Goal: Communication & Community: Answer question/provide support

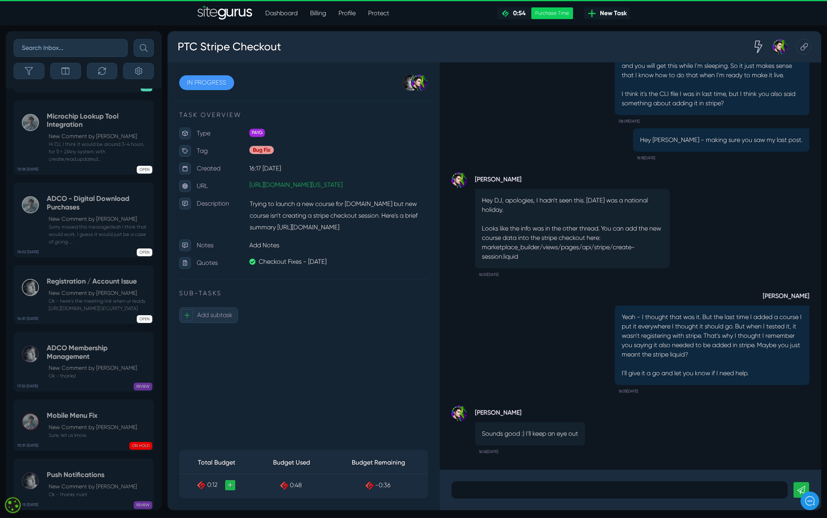
click at [471, 491] on p at bounding box center [620, 489] width 325 height 9
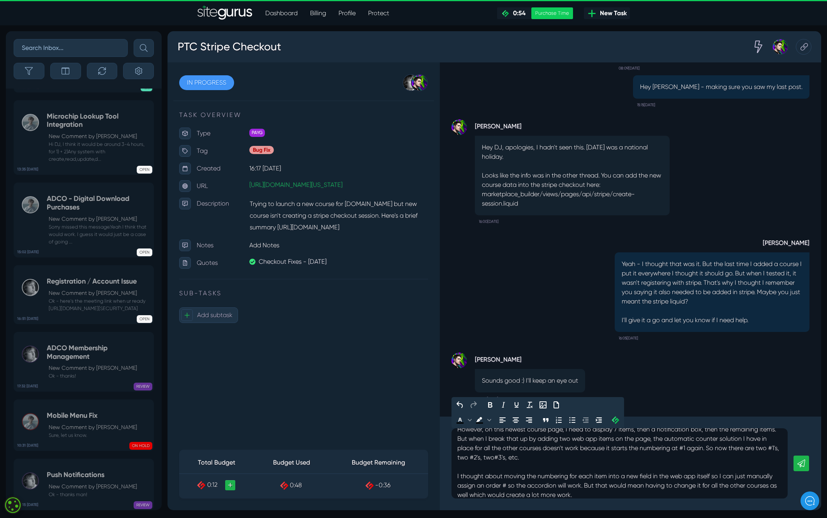
scroll to position [82, 0]
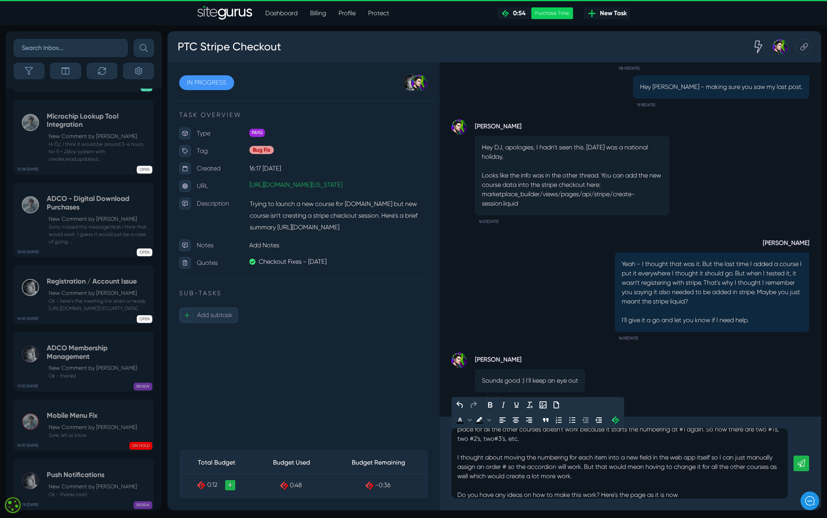
click at [691, 495] on p "Hey [PERSON_NAME] - I'm having a small issue with the way I'm needing to presen…" at bounding box center [620, 425] width 325 height 150
click at [698, 494] on p "Hey [PERSON_NAME] - I'm having a small issue with the way I'm needing to presen…" at bounding box center [620, 425] width 325 height 150
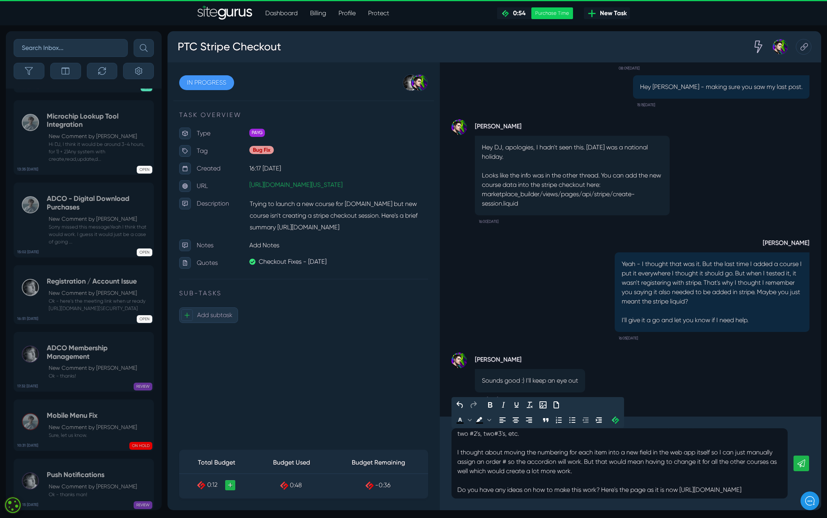
scroll to position [97, 0]
click at [661, 491] on p "Hey [PERSON_NAME] - I'm having a small issue with the way I'm needing to presen…" at bounding box center [620, 420] width 325 height 150
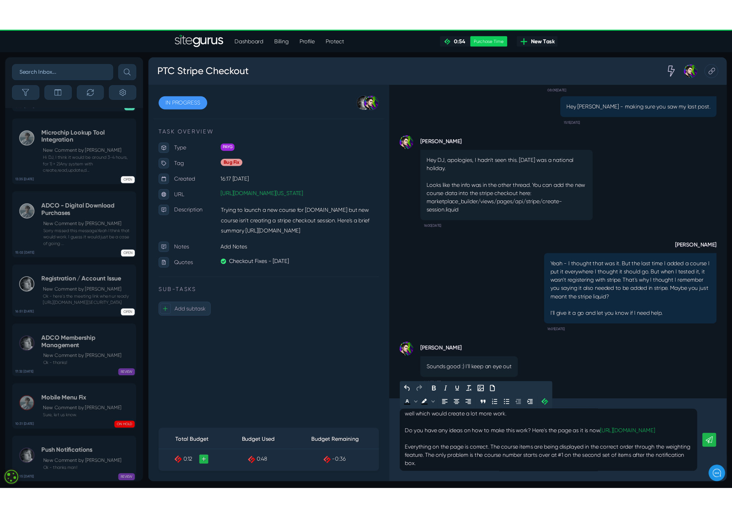
scroll to position [134, 0]
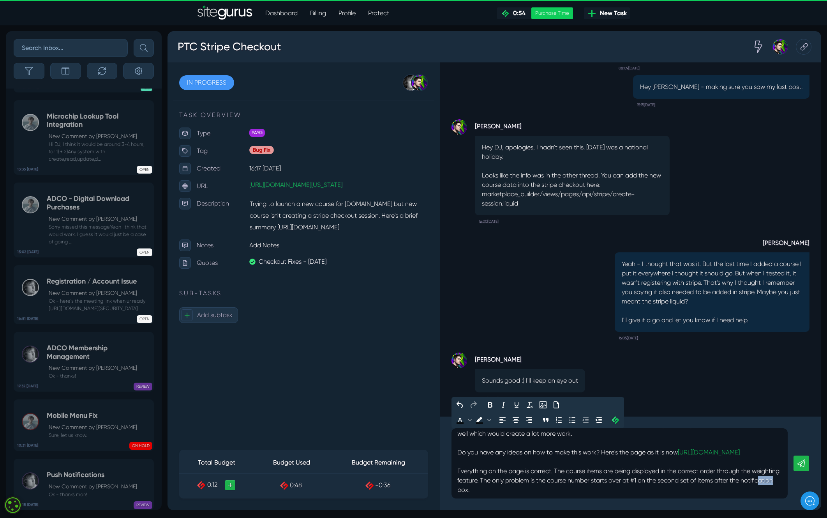
drag, startPoint x: 490, startPoint y: 490, endPoint x: 477, endPoint y: 490, distance: 13.3
click at [477, 490] on p "Hey [PERSON_NAME] - I'm having a small issue with the way I'm needing to presen…" at bounding box center [620, 400] width 325 height 187
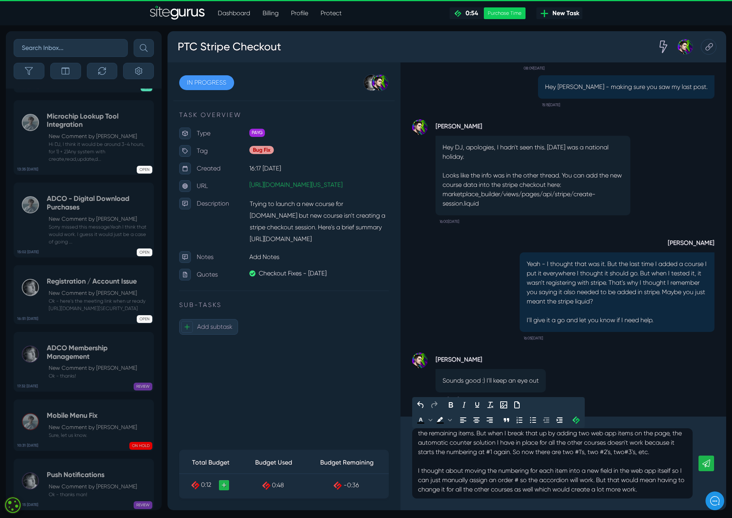
scroll to position [0, 0]
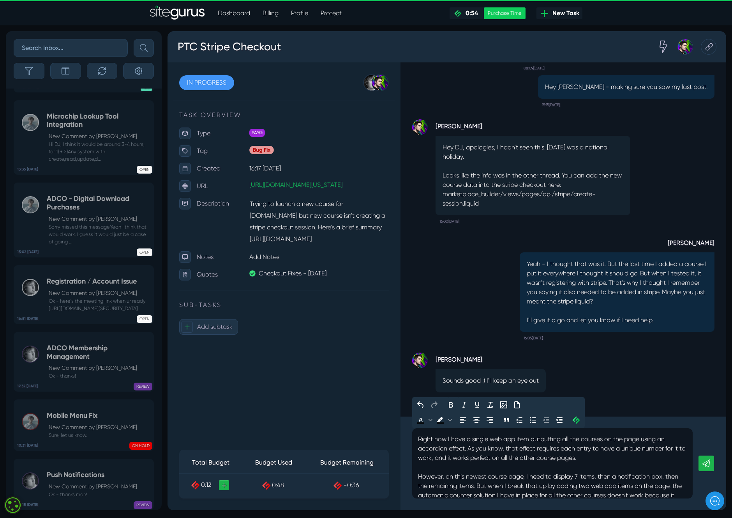
scroll to position [26, 0]
click at [590, 458] on p "Hey [PERSON_NAME] - I'm having an issue with the way I'm needing to present thi…" at bounding box center [552, 509] width 269 height 206
click at [534, 469] on p "Hey [PERSON_NAME] - I'm having an issue with the way I'm needing to present thi…" at bounding box center [552, 513] width 269 height 215
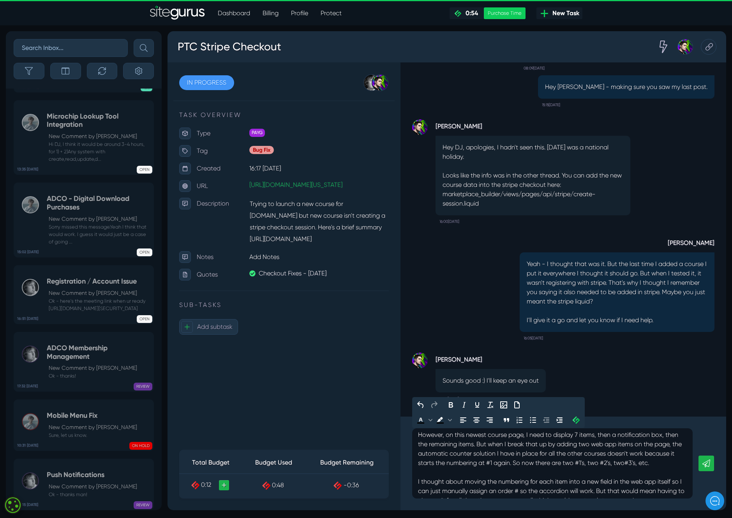
scroll to position [77, 0]
drag, startPoint x: 638, startPoint y: 453, endPoint x: 527, endPoint y: 452, distance: 111.1
click at [527, 452] on p "Hey [PERSON_NAME] - I'm having an issue with the way I'm needing to present thi…" at bounding box center [552, 462] width 269 height 215
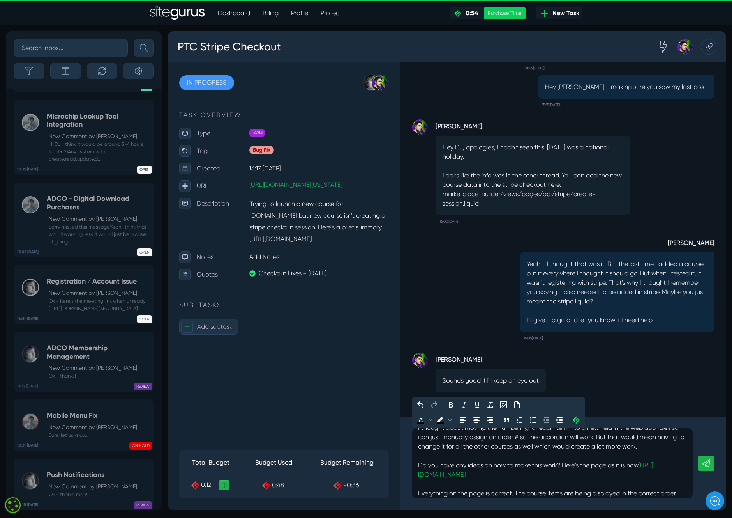
scroll to position [131, 0]
drag, startPoint x: 637, startPoint y: 445, endPoint x: 625, endPoint y: 445, distance: 12.1
click at [625, 445] on p "Hey [PERSON_NAME] - I'm having an issue with the way I'm needing to present thi…" at bounding box center [552, 408] width 269 height 215
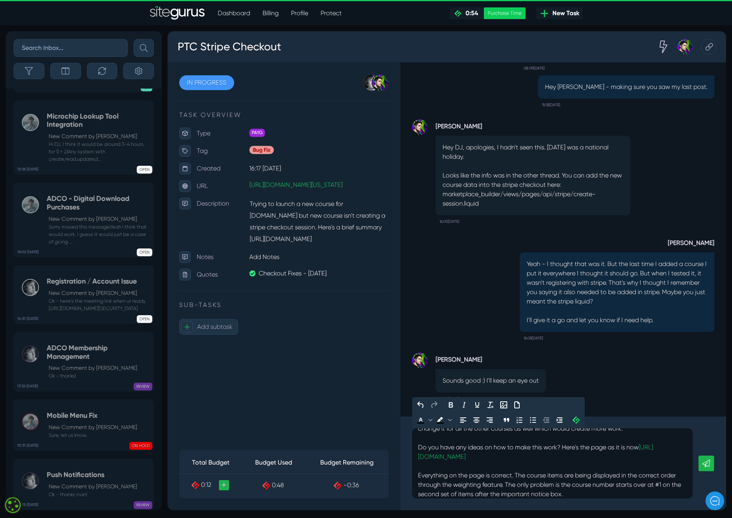
scroll to position [153, 0]
click at [504, 481] on p "Hey [PERSON_NAME] - I'm having an issue with the way I'm needing to present thi…" at bounding box center [552, 386] width 269 height 215
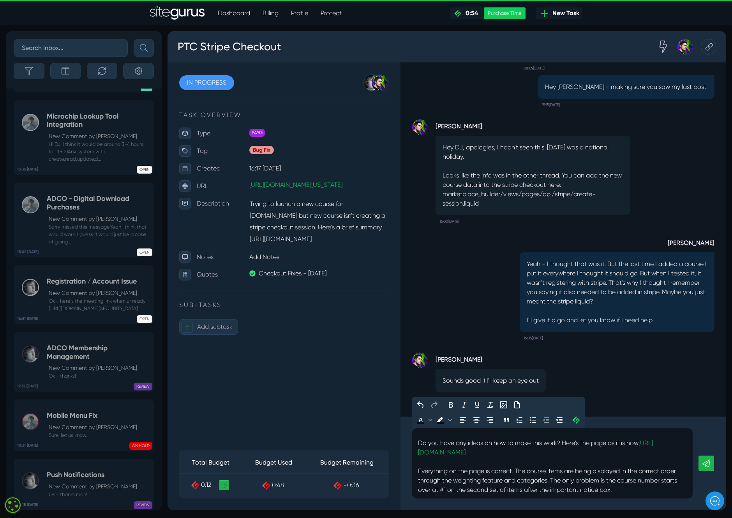
click at [640, 487] on p "Hey [PERSON_NAME] - I'm having an issue with the way I'm needing to present thi…" at bounding box center [552, 386] width 269 height 215
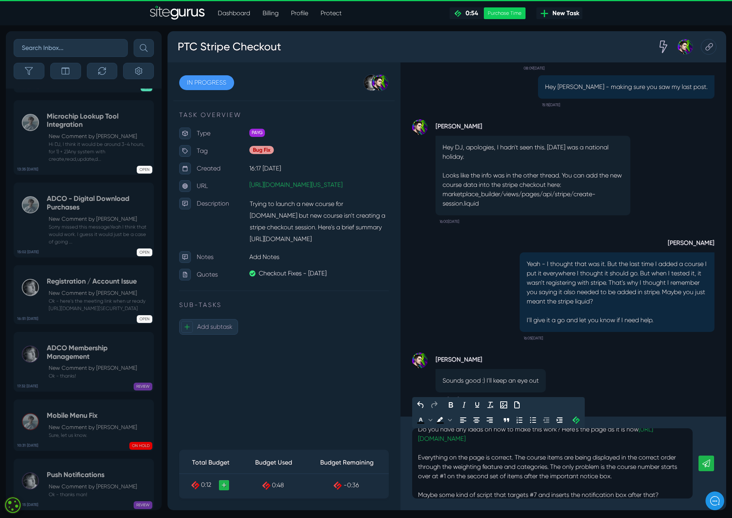
click at [532, 493] on p "Hey [PERSON_NAME] - I'm having an issue with the way I'm needing to present thi…" at bounding box center [552, 382] width 269 height 234
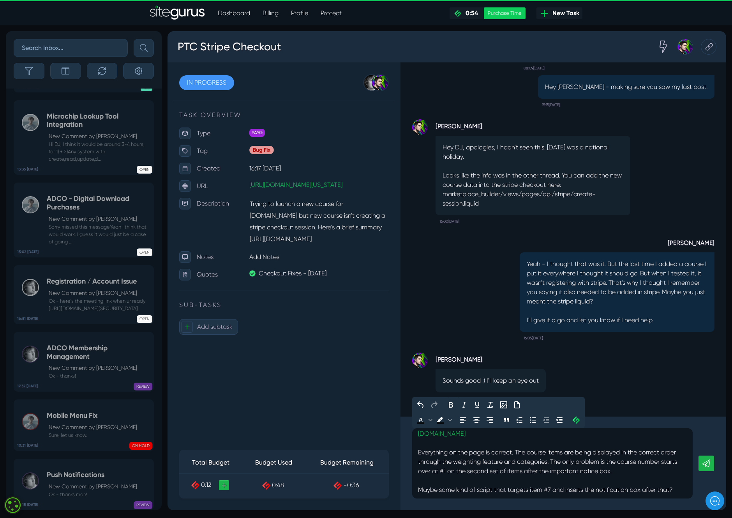
click at [708, 463] on icon at bounding box center [707, 463] width 8 height 8
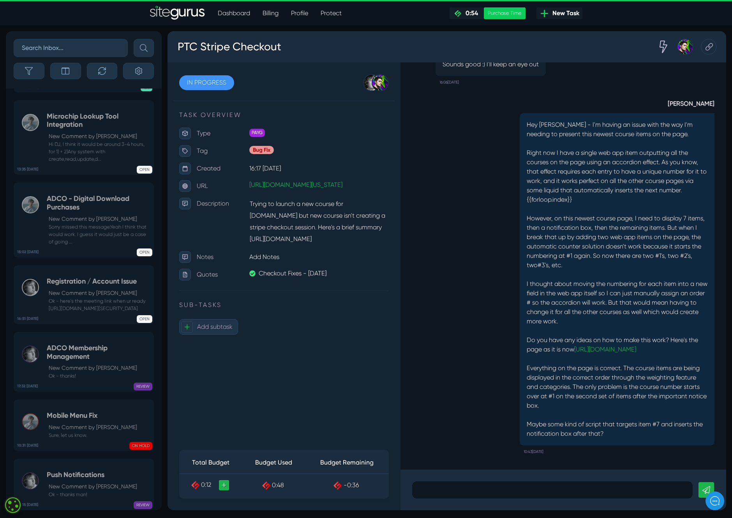
scroll to position [0, 0]
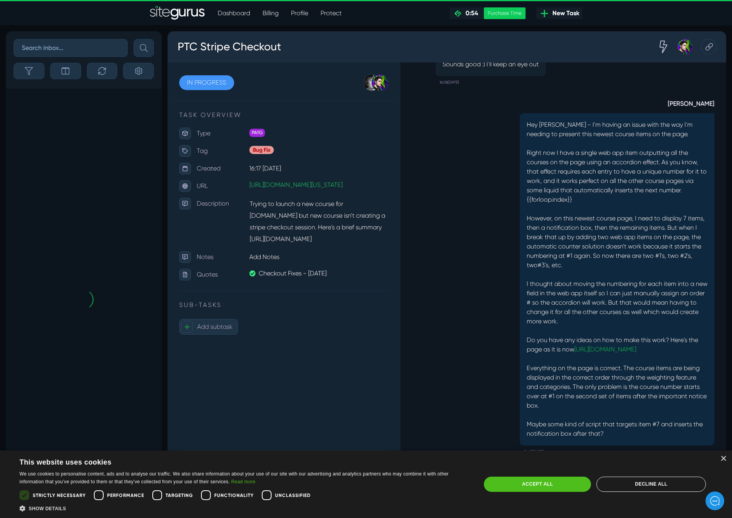
scroll to position [-168, 0]
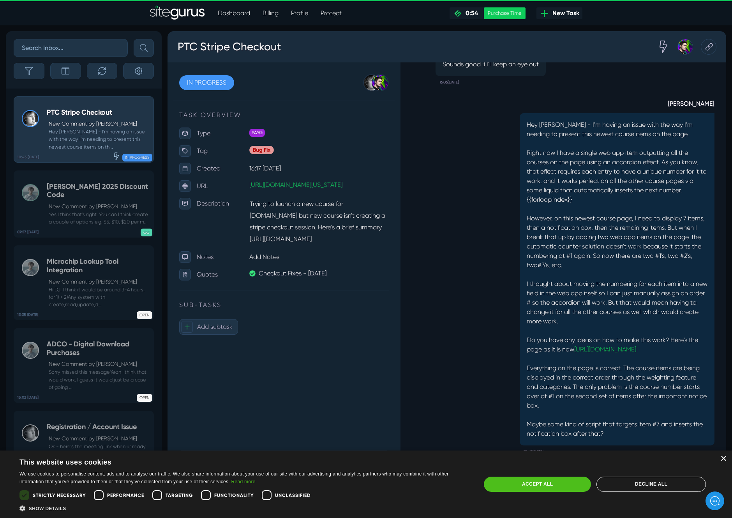
click at [723, 458] on div "×" at bounding box center [724, 459] width 6 height 6
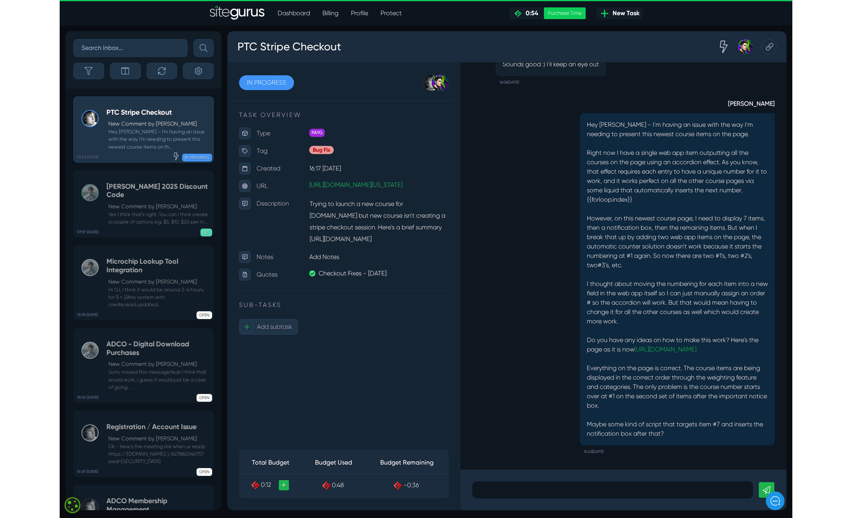
scroll to position [0, 0]
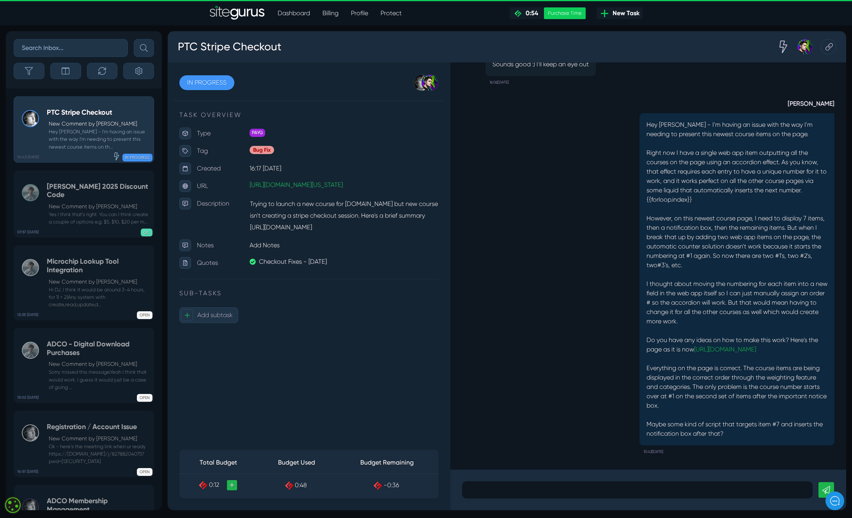
click at [527, 256] on div "DJ Lesniak Hey Josh - I'm having an issue with the way I'm needing to present t…" at bounding box center [648, 272] width 372 height 369
click at [482, 490] on p at bounding box center [637, 489] width 339 height 9
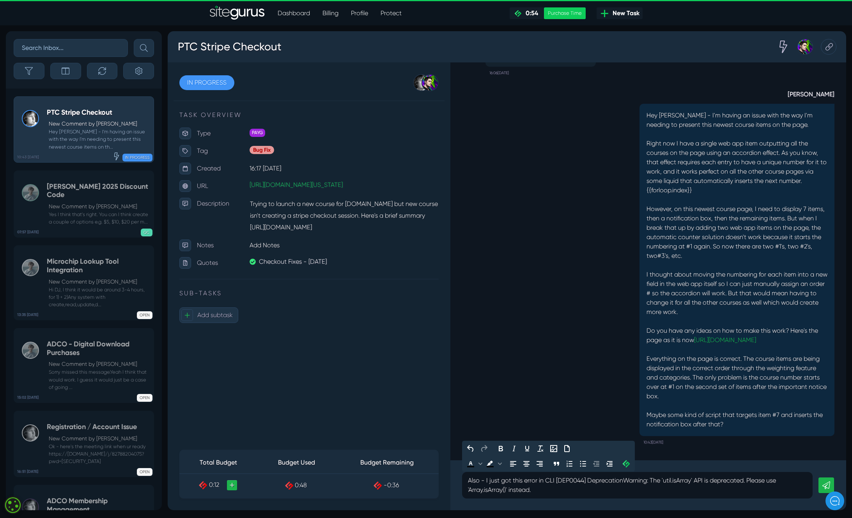
click at [556, 478] on p "Also - I just got this error in CLI [DEP0044] DeprecationWarning: The `util.isA…" at bounding box center [637, 485] width 339 height 19
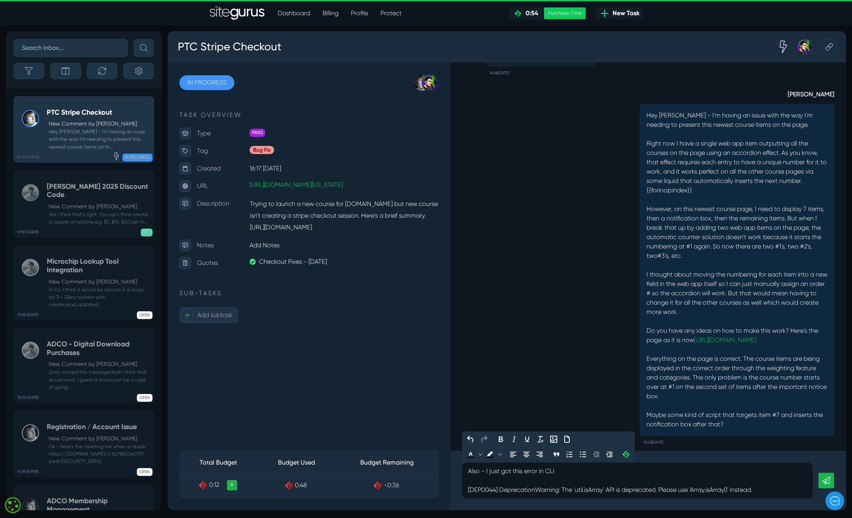
click at [567, 472] on p "Also - I just got this error in CLI [DEP0044] DeprecationWarning: The `util.isA…" at bounding box center [637, 480] width 339 height 28
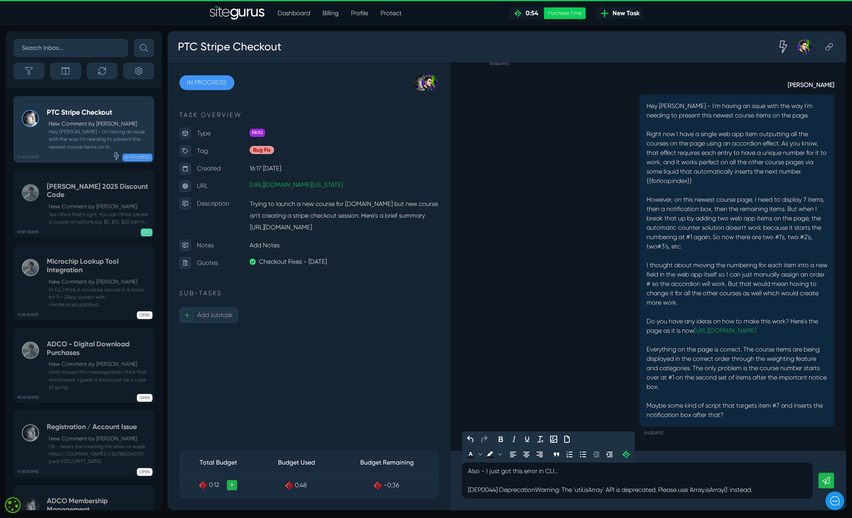
click at [726, 490] on p "Also - I just got this error in CLI... [DEP0044] DeprecationWarning: The `util.…" at bounding box center [637, 480] width 339 height 28
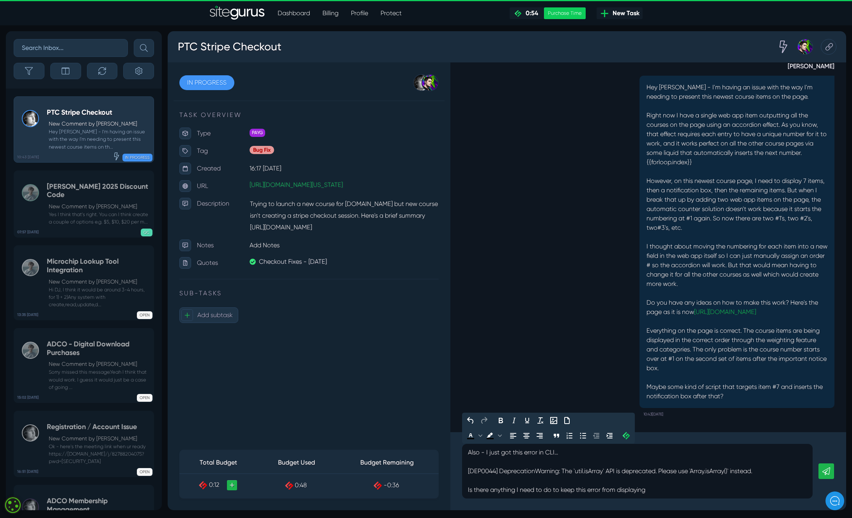
click at [555, 453] on p "Also - I just got this error in CLI... [DEP0044] DeprecationWarning: The `util.…" at bounding box center [637, 470] width 339 height 47
drag, startPoint x: 564, startPoint y: 451, endPoint x: 569, endPoint y: 454, distance: 6.4
click at [564, 451] on p "Also - I just got this error in CLI... [DEP0044] DeprecationWarning: The `util.…" at bounding box center [637, 470] width 339 height 47
click at [726, 470] on icon at bounding box center [826, 471] width 8 height 8
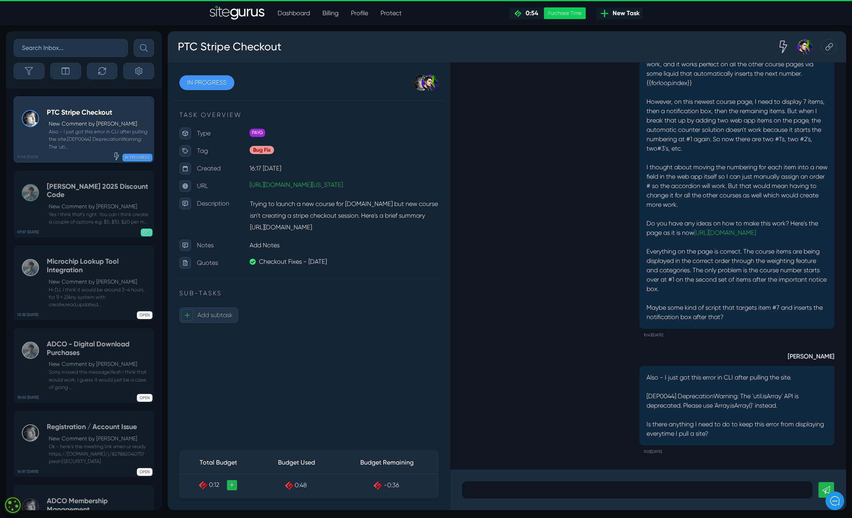
click at [531, 249] on div "DJ Lesniak Hey Josh - I'm having an issue with the way I'm needing to present t…" at bounding box center [648, 156] width 372 height 369
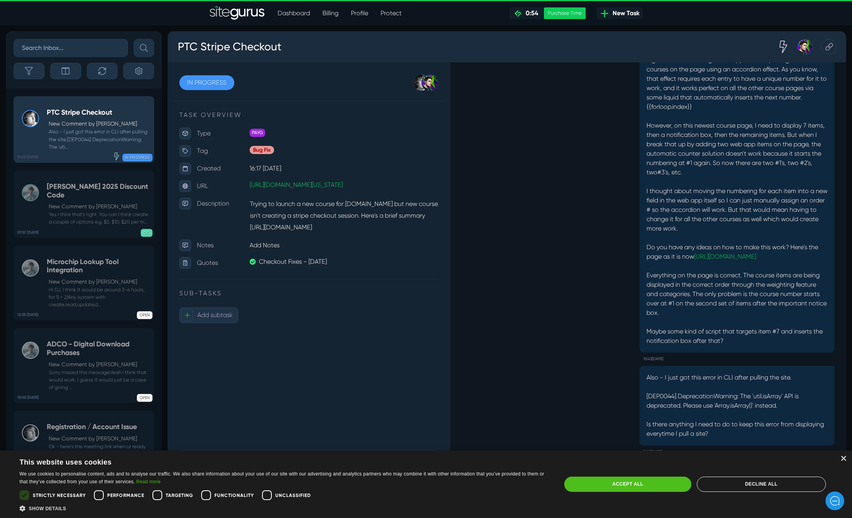
click at [842, 458] on div "×" at bounding box center [843, 459] width 6 height 6
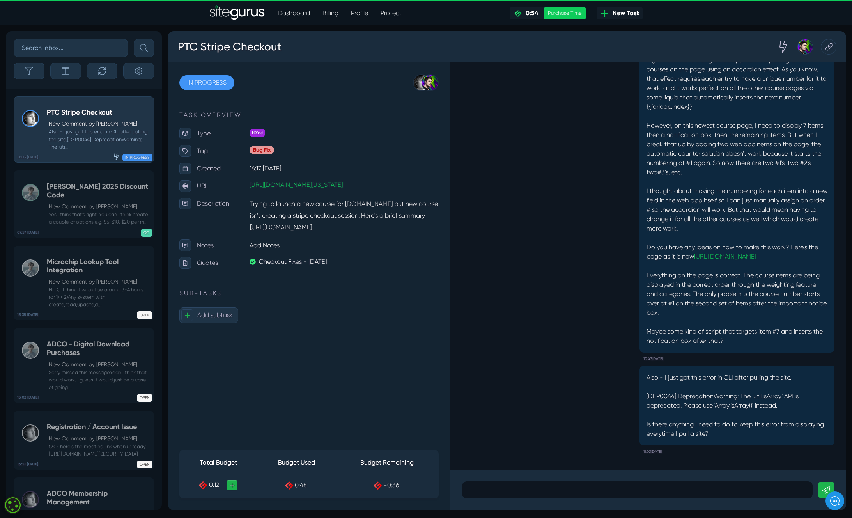
scroll to position [-153, 0]
